Goal: Information Seeking & Learning: Learn about a topic

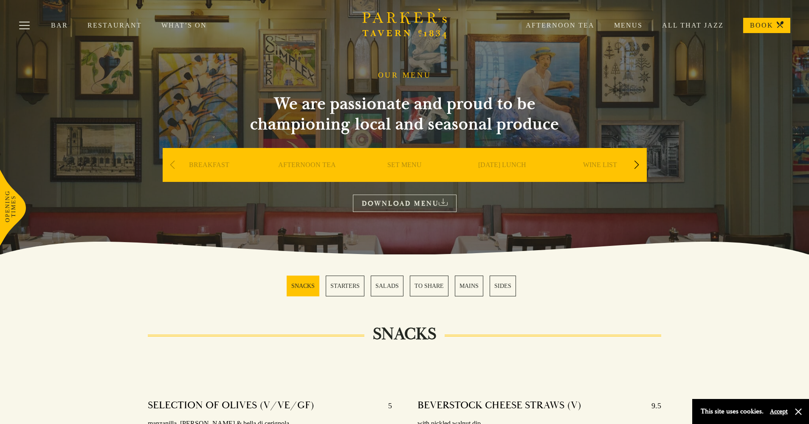
click at [603, 169] on link "WINE LIST" at bounding box center [600, 178] width 34 height 34
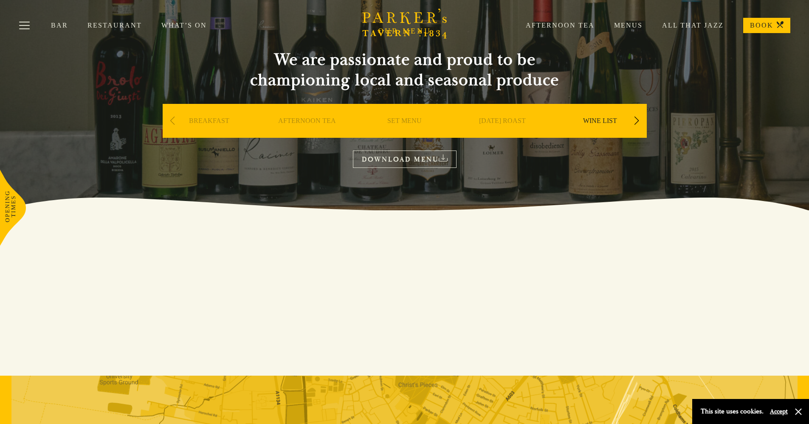
scroll to position [55, 0]
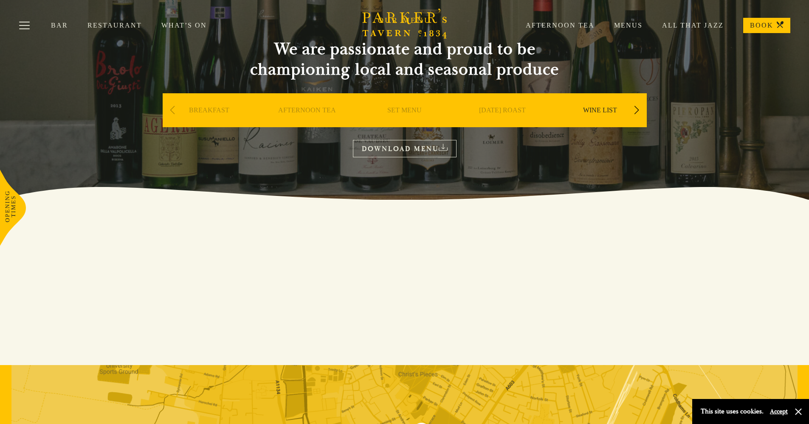
click at [404, 151] on link "DOWNLOAD MENU" at bounding box center [405, 148] width 104 height 17
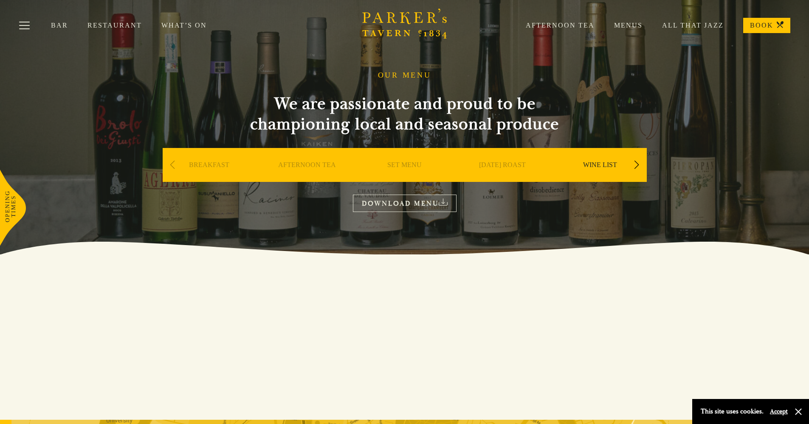
scroll to position [0, 0]
click at [677, 26] on link "All That Jazz" at bounding box center [682, 25] width 81 height 8
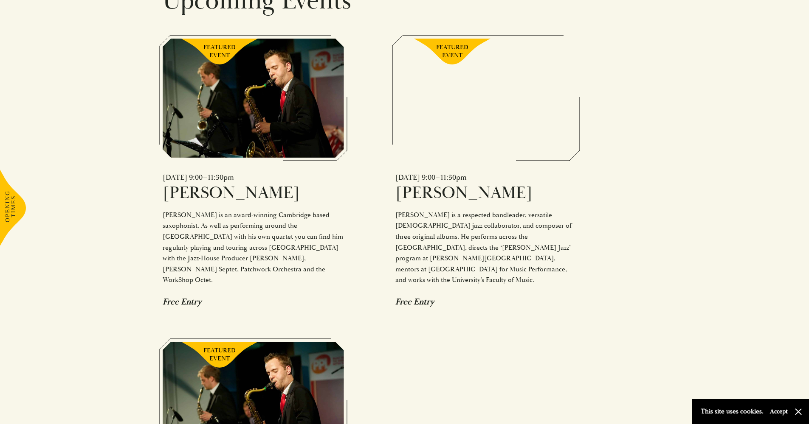
scroll to position [690, 0]
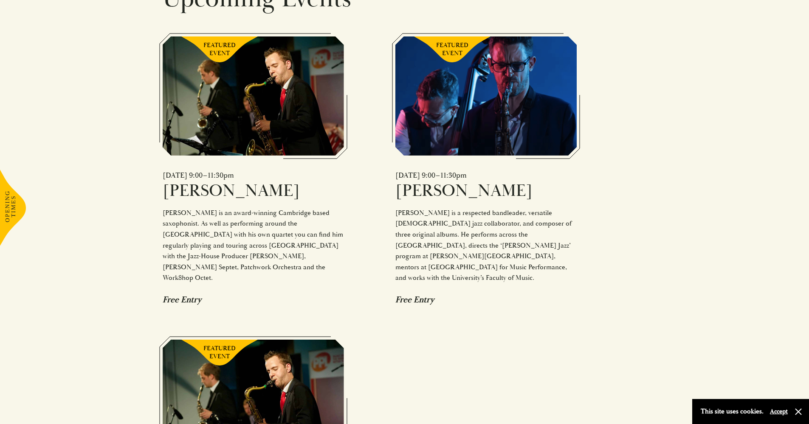
click at [209, 180] on h6 "[PERSON_NAME]" at bounding box center [253, 190] width 181 height 21
copy h6 "[PERSON_NAME]"
